Goal: Information Seeking & Learning: Find contact information

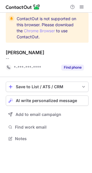
scroll to position [134, 92]
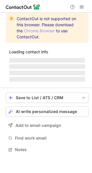
scroll to position [3, 3]
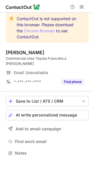
scroll to position [143, 92]
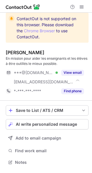
scroll to position [158, 92]
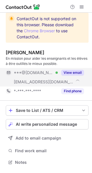
click at [71, 75] on button "View email" at bounding box center [72, 73] width 23 height 6
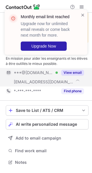
click at [83, 73] on button "View email" at bounding box center [72, 73] width 23 height 6
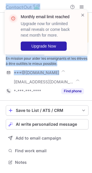
drag, startPoint x: 80, startPoint y: 74, endPoint x: 92, endPoint y: 35, distance: 40.8
click at [92, 35] on div "Monthly email limit reached Upgrade now for unlimited email reveals or come bac…" at bounding box center [46, 86] width 92 height 173
click at [81, 15] on span at bounding box center [83, 15] width 5 height 6
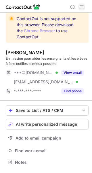
click at [80, 7] on span at bounding box center [81, 7] width 5 height 5
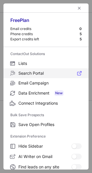
scroll to position [67, 0]
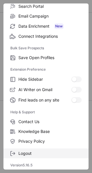
click at [27, 155] on span "Logout" at bounding box center [49, 153] width 63 height 5
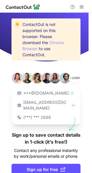
scroll to position [26, 0]
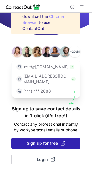
click at [39, 143] on span "Sign up for free" at bounding box center [46, 143] width 39 height 6
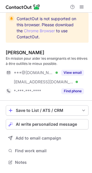
click at [64, 76] on div "View email" at bounding box center [71, 72] width 26 height 9
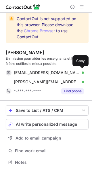
click at [72, 75] on div "stephanejournee@gmail.com Verified" at bounding box center [49, 72] width 70 height 5
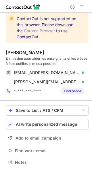
click at [46, 64] on div "En mission pour aider les enseignants et les élèves à être outillés le mieux po…" at bounding box center [47, 61] width 83 height 10
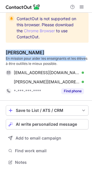
drag, startPoint x: 87, startPoint y: 57, endPoint x: 5, endPoint y: 52, distance: 81.9
click at [5, 52] on div "ContactOut is not supported on this browser. Please download the Chrome Browser…" at bounding box center [46, 92] width 92 height 158
copy div "Stéphane Journée En mission pour aider les enseignants et les élève"
click at [21, 45] on div "Stéphane Journée En mission pour aider les enseignants et les élèves à être out…" at bounding box center [47, 73] width 83 height 56
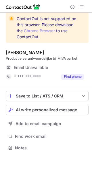
scroll to position [143, 92]
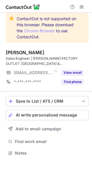
scroll to position [149, 92]
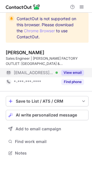
click at [73, 71] on button "View email" at bounding box center [72, 73] width 23 height 6
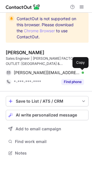
click at [78, 72] on button at bounding box center [81, 73] width 6 height 6
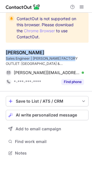
drag, startPoint x: 77, startPoint y: 60, endPoint x: 3, endPoint y: 54, distance: 74.8
click at [3, 54] on div "ContactOut is not supported on this browser. Please download the Chrome Browser…" at bounding box center [46, 87] width 92 height 149
copy div "[PERSON_NAME] Sales Engineer | [PERSON_NAME] FACTORY OUTLET:"
click at [38, 54] on div "[PERSON_NAME]" at bounding box center [47, 53] width 83 height 6
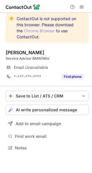
scroll to position [3, 3]
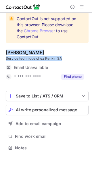
drag, startPoint x: 64, startPoint y: 57, endPoint x: 3, endPoint y: 52, distance: 62.1
click at [3, 52] on div "ContactOut is not supported on this browser. Please download the Chrome Browser…" at bounding box center [46, 85] width 92 height 144
copy div "Thomas Fontinoy Service technique chez Renkin SA"
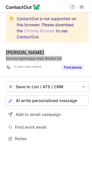
scroll to position [134, 92]
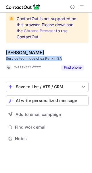
click at [58, 51] on div "Thomas Fontinoy" at bounding box center [47, 53] width 83 height 6
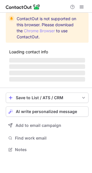
scroll to position [3, 3]
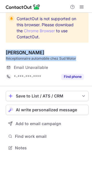
drag, startPoint x: 78, startPoint y: 60, endPoint x: 0, endPoint y: 52, distance: 78.1
click at [0, 52] on div "ContactOut is not supported on this browser. Please download the Chrome Browser…" at bounding box center [46, 85] width 92 height 144
copy div "[PERSON_NAME] Réceptionnaire automobile chez Sud Motor"
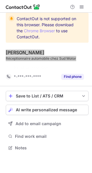
scroll to position [134, 92]
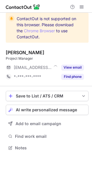
scroll to position [3, 3]
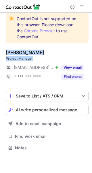
drag, startPoint x: 40, startPoint y: 56, endPoint x: 3, endPoint y: 53, distance: 37.3
click at [3, 53] on div "ContactOut is not supported on this browser. Please download the Chrome Browser…" at bounding box center [46, 85] width 92 height 144
copy div "Ameni MAKHLOUF Project Manager"
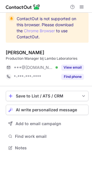
scroll to position [3, 3]
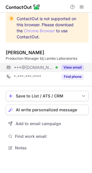
click at [71, 64] on div "View email" at bounding box center [71, 67] width 26 height 9
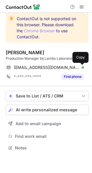
click at [78, 67] on button at bounding box center [81, 67] width 6 height 6
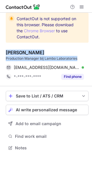
drag, startPoint x: 78, startPoint y: 56, endPoint x: 2, endPoint y: 50, distance: 76.0
click at [2, 50] on div "ContactOut is not supported on this browser. Please download the Chrome Browser…" at bounding box center [46, 85] width 92 height 144
copy div "Maarten Marynissen Production Manager bij Lambo Laboratories"
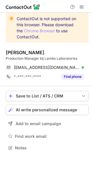
scroll to position [143, 92]
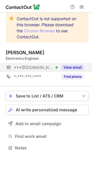
scroll to position [3, 3]
click at [68, 68] on button "View email" at bounding box center [72, 67] width 23 height 6
click at [77, 67] on div "***@[DOMAIN_NAME]" at bounding box center [49, 67] width 70 height 5
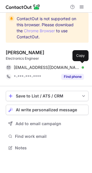
click at [77, 67] on div "[EMAIL_ADDRESS][DOMAIN_NAME] Verified" at bounding box center [49, 67] width 70 height 5
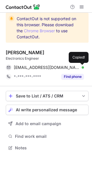
click at [77, 67] on div "[EMAIL_ADDRESS][DOMAIN_NAME] Verified" at bounding box center [49, 67] width 70 height 5
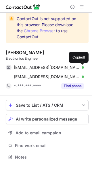
click at [77, 67] on div "[EMAIL_ADDRESS][DOMAIN_NAME] Verified" at bounding box center [49, 67] width 70 height 5
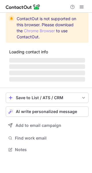
scroll to position [149, 92]
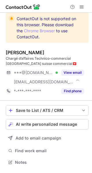
scroll to position [158, 92]
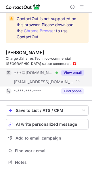
click at [66, 70] on button "View email" at bounding box center [72, 73] width 23 height 6
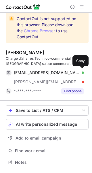
click at [75, 71] on div "[EMAIL_ADDRESS][DOMAIN_NAME] Verified" at bounding box center [49, 72] width 70 height 5
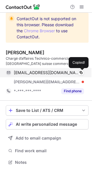
click at [75, 71] on div "[EMAIL_ADDRESS][DOMAIN_NAME] Verified" at bounding box center [49, 72] width 70 height 5
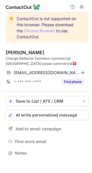
scroll to position [149, 92]
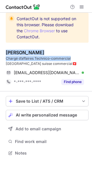
drag, startPoint x: 70, startPoint y: 57, endPoint x: 1, endPoint y: 50, distance: 69.2
click at [1, 50] on div "ContactOut is not supported on this browser. Please download the Chrome Browser…" at bounding box center [46, 87] width 92 height 149
copy div "[PERSON_NAME] Chargé d’affaires Technico-commercial"
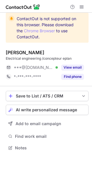
scroll to position [3, 3]
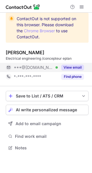
click at [74, 66] on button "View email" at bounding box center [72, 67] width 23 height 6
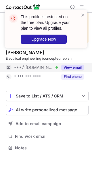
click at [78, 67] on div "***@[DOMAIN_NAME] Verified View email" at bounding box center [45, 67] width 78 height 9
click at [78, 67] on div "***@[DOMAIN_NAME]" at bounding box center [49, 67] width 70 height 5
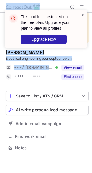
drag, startPoint x: 78, startPoint y: 67, endPoint x: 88, endPoint y: 18, distance: 49.9
click at [88, 18] on div "This profile is restricted on the free plan. Upgrade your plan to view all prof…" at bounding box center [46, 86] width 92 height 173
click at [82, 15] on span at bounding box center [83, 15] width 5 height 6
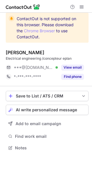
click at [82, 7] on span at bounding box center [81, 7] width 5 height 5
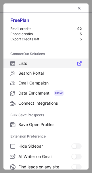
scroll to position [67, 0]
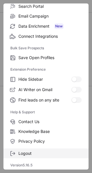
click at [25, 151] on span "Logout" at bounding box center [49, 153] width 63 height 5
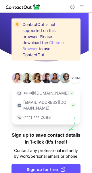
scroll to position [26, 0]
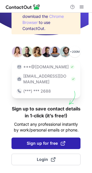
click at [35, 144] on span "Sign up for free" at bounding box center [46, 143] width 39 height 6
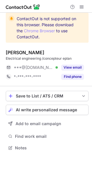
scroll to position [3, 3]
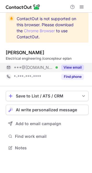
click at [72, 68] on button "View email" at bounding box center [72, 67] width 23 height 6
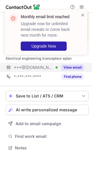
click at [83, 67] on div "***@[DOMAIN_NAME] Verified View email" at bounding box center [45, 67] width 78 height 9
click at [83, 67] on div "***@[DOMAIN_NAME]" at bounding box center [49, 67] width 70 height 5
click at [80, 13] on div "Monthly email limit reached Upgrade now for unlimited email reveals or come bac…" at bounding box center [44, 32] width 74 height 40
click at [83, 16] on span at bounding box center [83, 15] width 5 height 6
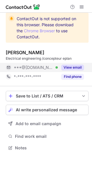
click at [82, 7] on span at bounding box center [81, 7] width 5 height 5
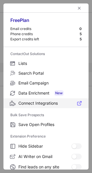
scroll to position [67, 0]
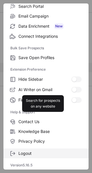
click at [26, 152] on span "Logout" at bounding box center [49, 153] width 63 height 5
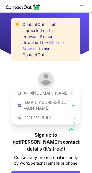
scroll to position [26, 0]
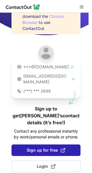
click at [41, 146] on button "Sign up for free" at bounding box center [46, 150] width 69 height 12
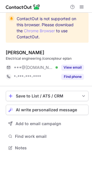
scroll to position [3, 3]
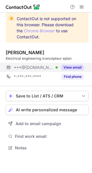
click at [72, 64] on button "View email" at bounding box center [72, 67] width 23 height 6
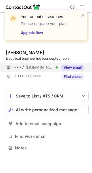
click at [79, 67] on button "View email" at bounding box center [72, 67] width 23 height 6
click at [79, 67] on div "***@hotmail.com" at bounding box center [49, 67] width 70 height 5
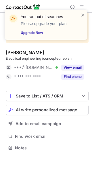
click at [82, 15] on span at bounding box center [83, 15] width 5 height 6
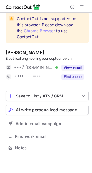
click at [83, 5] on span at bounding box center [81, 7] width 5 height 5
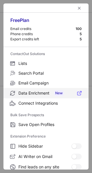
scroll to position [67, 0]
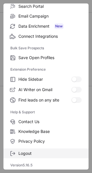
click at [26, 152] on span "Logout" at bounding box center [49, 153] width 63 height 5
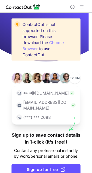
scroll to position [26, 0]
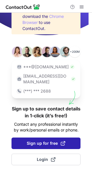
click at [41, 140] on span "Sign up for free" at bounding box center [46, 143] width 39 height 6
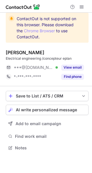
scroll to position [3, 3]
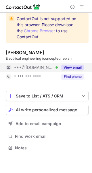
click at [73, 66] on button "View email" at bounding box center [72, 67] width 23 height 6
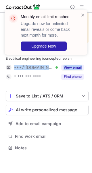
drag, startPoint x: 84, startPoint y: 70, endPoint x: 82, endPoint y: 68, distance: 3.3
click at [82, 68] on div "***@[DOMAIN_NAME] Verified View email" at bounding box center [47, 67] width 83 height 9
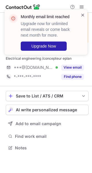
click at [84, 12] on span at bounding box center [83, 15] width 5 height 6
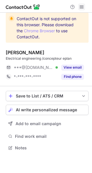
click at [83, 5] on span at bounding box center [81, 7] width 5 height 5
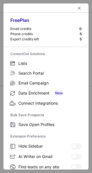
scroll to position [67, 0]
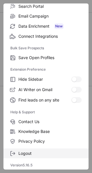
click at [27, 153] on span "Logout" at bounding box center [49, 153] width 63 height 5
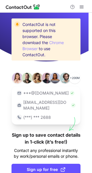
scroll to position [26, 0]
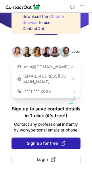
click at [44, 138] on button "Sign up for free" at bounding box center [46, 143] width 69 height 12
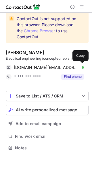
scroll to position [143, 92]
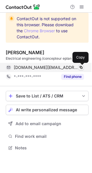
click at [80, 67] on span at bounding box center [81, 67] width 5 height 5
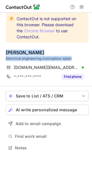
drag, startPoint x: 75, startPoint y: 57, endPoint x: 5, endPoint y: 52, distance: 69.6
click at [5, 52] on div "ContactOut is not supported on this browser. Please download the Chrome Browser…" at bounding box center [46, 85] width 92 height 144
copy div "[PERSON_NAME] Electrical engineering /concepteur eplan"
click at [50, 54] on div "[PERSON_NAME]" at bounding box center [47, 53] width 83 height 6
